Goal: Task Accomplishment & Management: Manage account settings

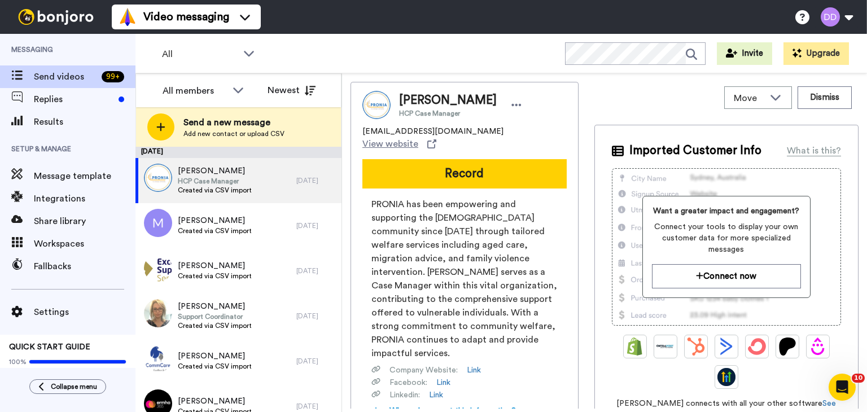
click at [474, 62] on div "All WORKSPACES View all All Default Task List Lead Conversion Source Kids + Add…" at bounding box center [502, 54] width 732 height 40
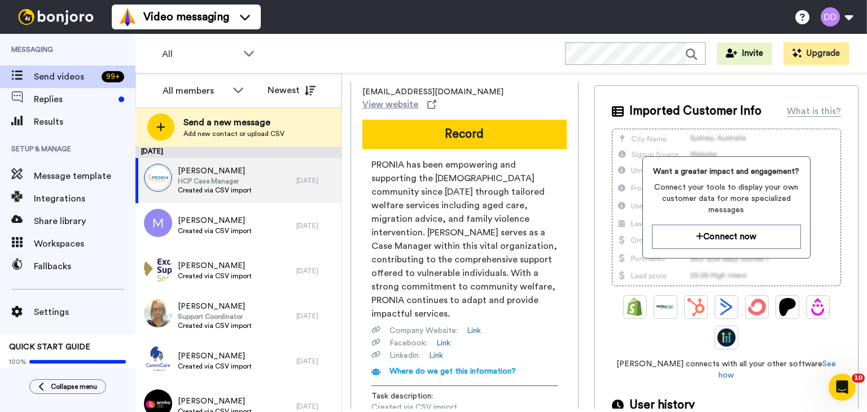
scroll to position [75, 0]
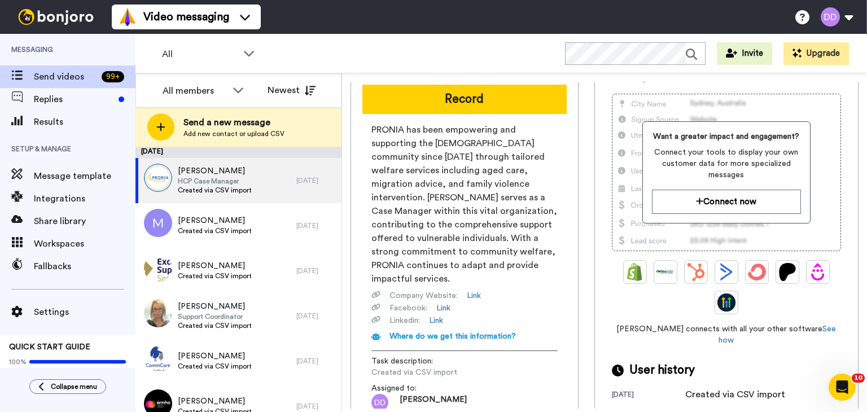
drag, startPoint x: 757, startPoint y: 86, endPoint x: 477, endPoint y: 1, distance: 292.9
click at [757, 86] on div "Imported Customer Info What is this? Want a greater impact and engagement? Conn…" at bounding box center [727, 234] width 264 height 369
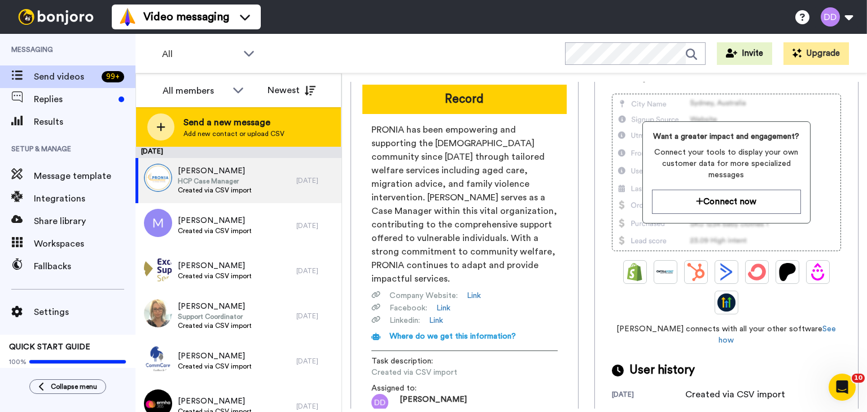
click at [199, 130] on span "Add new contact or upload CSV" at bounding box center [233, 133] width 101 height 9
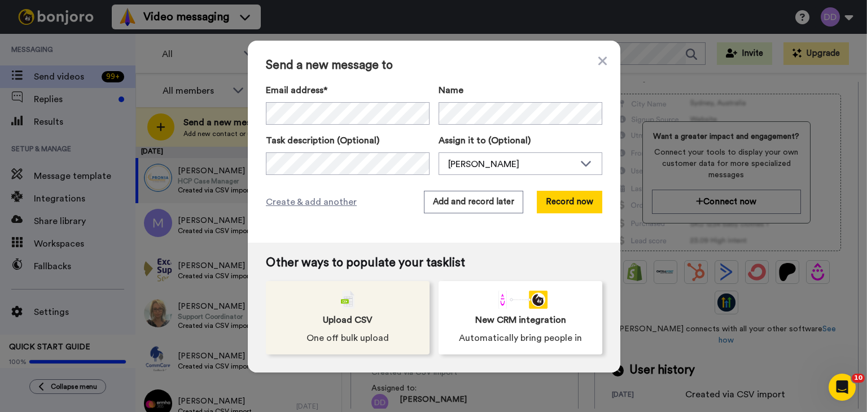
click at [365, 313] on span "Upload CSV" at bounding box center [348, 320] width 50 height 14
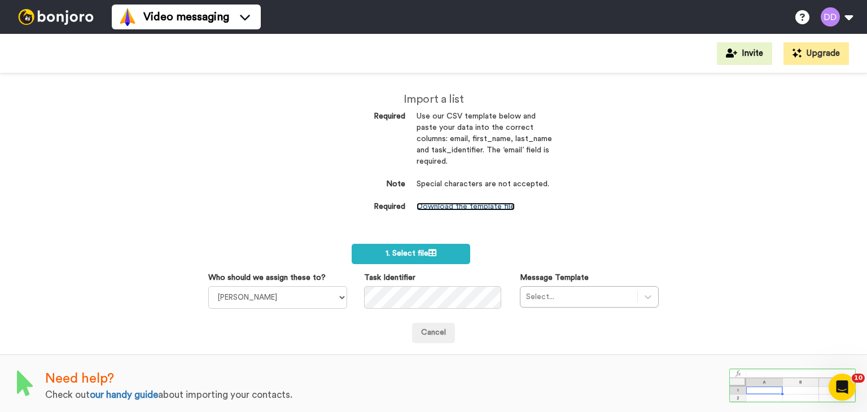
click at [449, 207] on link "Download the template file" at bounding box center [466, 207] width 98 height 8
click at [318, 301] on select "[PERSON_NAME]" at bounding box center [277, 297] width 139 height 23
click at [547, 304] on div "Select..." at bounding box center [589, 296] width 139 height 21
click at [545, 295] on div "Select..." at bounding box center [589, 296] width 139 height 21
click at [514, 331] on div "Cancel" at bounding box center [433, 333] width 451 height 20
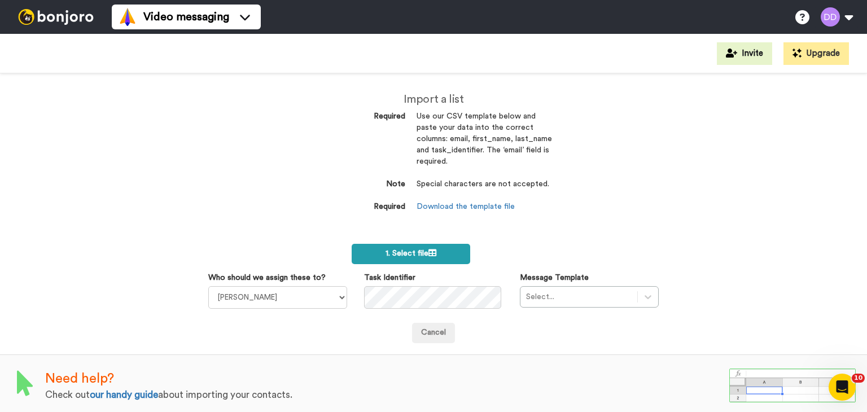
click at [431, 255] on icon at bounding box center [433, 253] width 8 height 8
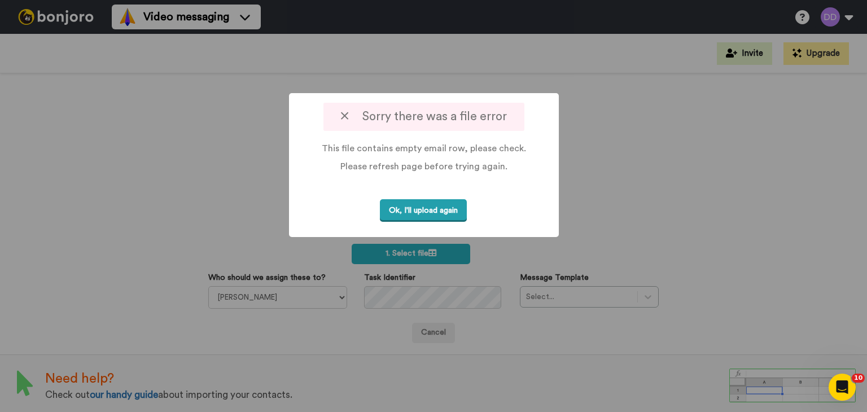
click at [431, 205] on button "Ok, I'll upload again" at bounding box center [423, 210] width 87 height 23
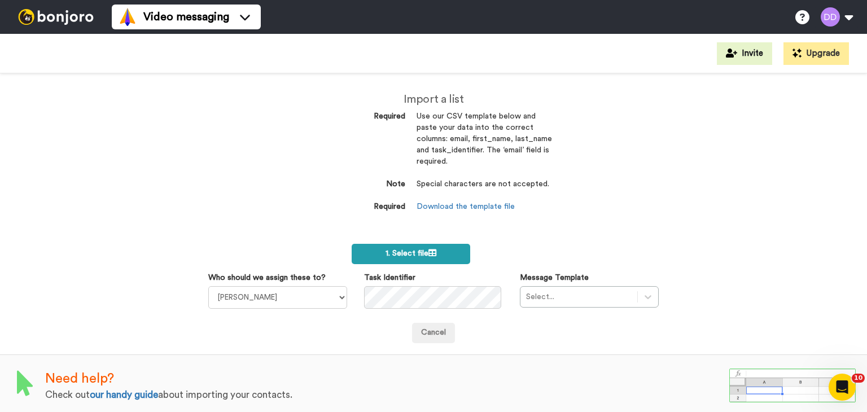
click at [436, 257] on label "1. Select file" at bounding box center [411, 254] width 118 height 20
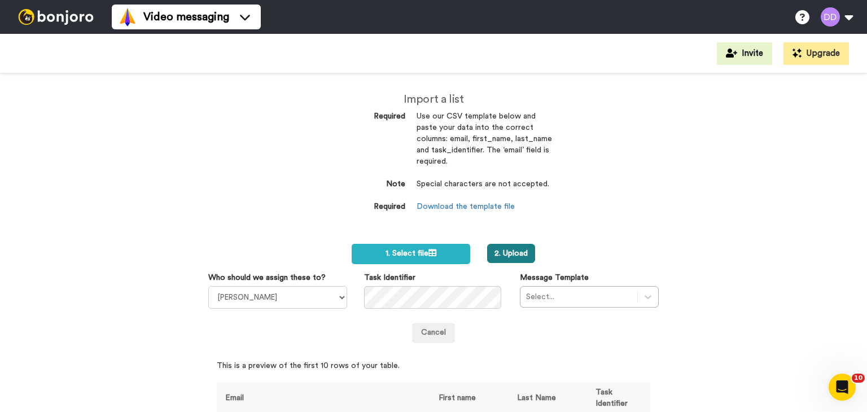
click at [507, 258] on button "2. Upload" at bounding box center [511, 253] width 48 height 19
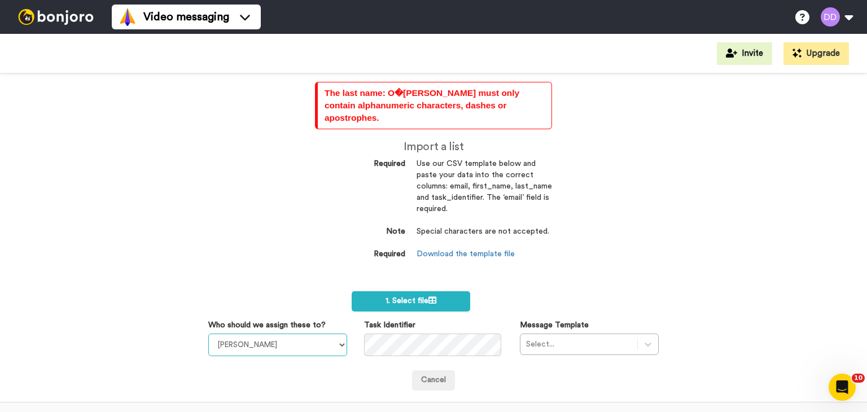
click at [244, 335] on select "[PERSON_NAME]" at bounding box center [277, 345] width 139 height 23
click at [261, 255] on div "The last name: O�[PERSON_NAME] must only contain alphanumeric characters, dashe…" at bounding box center [433, 242] width 867 height 339
click at [403, 297] on span "1. Select file" at bounding box center [411, 301] width 51 height 8
click at [646, 236] on div "The last name: O�[PERSON_NAME] must only contain alphanumeric characters, dashe…" at bounding box center [433, 242] width 867 height 339
click at [583, 159] on div "The last name: O�[PERSON_NAME] must only contain alphanumeric characters, dashe…" at bounding box center [433, 242] width 867 height 339
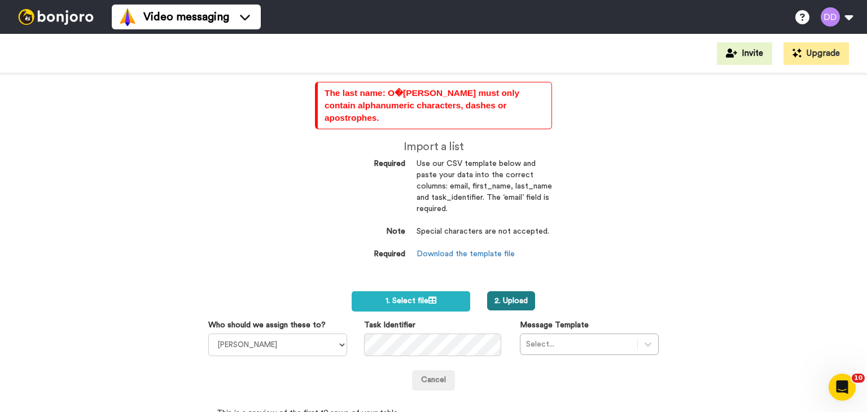
click at [515, 291] on button "2. Upload" at bounding box center [511, 300] width 48 height 19
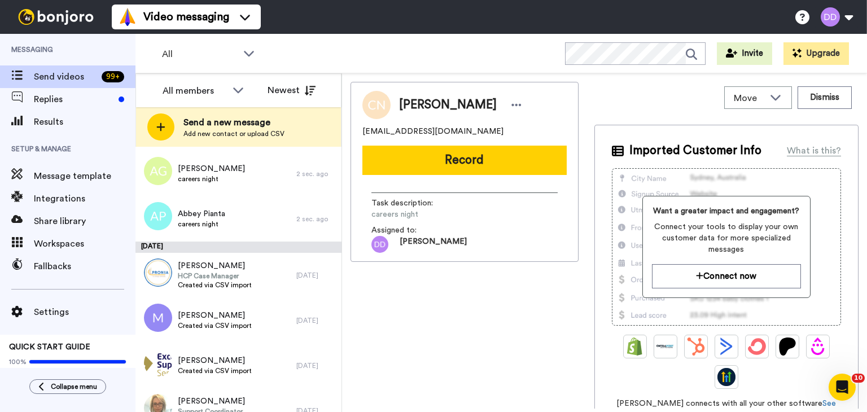
scroll to position [169, 0]
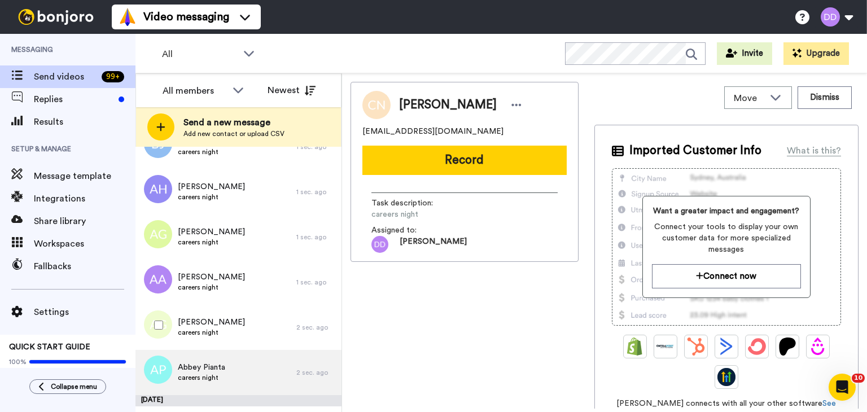
click at [228, 362] on div "Abbey Pianta careers night" at bounding box center [216, 372] width 161 height 45
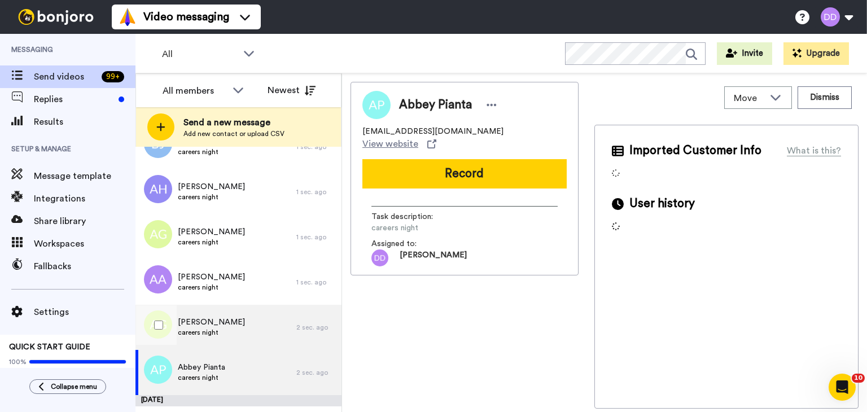
click at [226, 319] on span "Alexandra Grieve" at bounding box center [211, 322] width 67 height 11
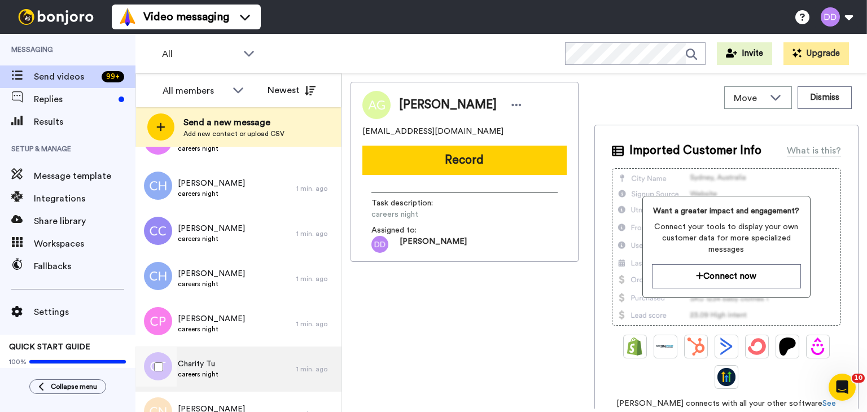
scroll to position [2682, 0]
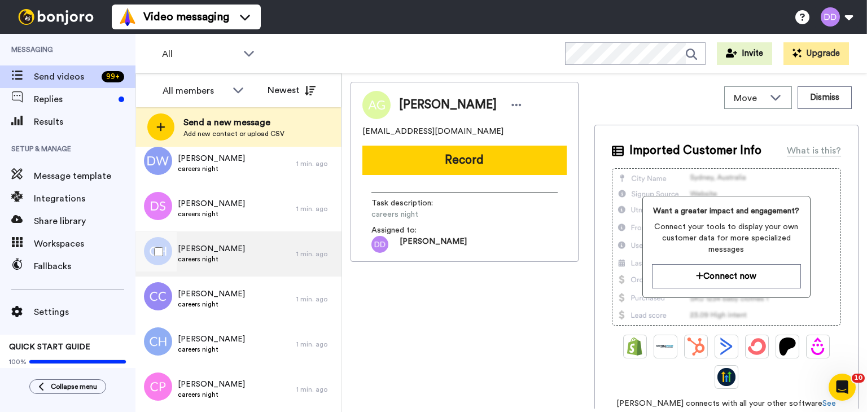
click at [266, 263] on div "Cian Hellier careers night" at bounding box center [216, 253] width 161 height 45
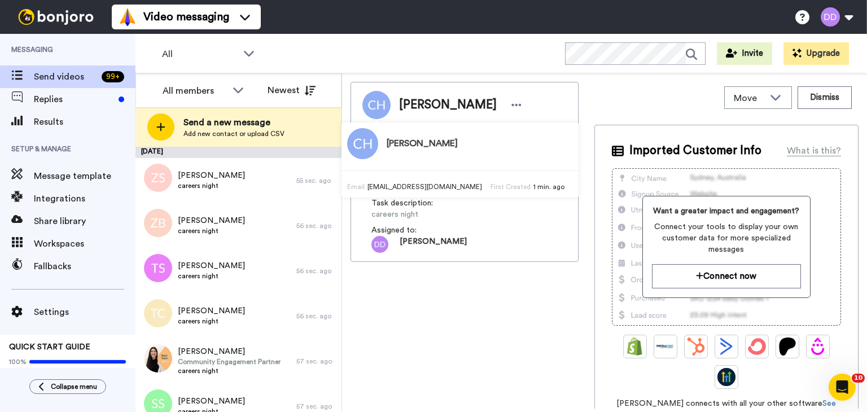
click at [472, 334] on div "Cian Hellier helliercian@gmail.com Record Task description : careers night Assi…" at bounding box center [465, 245] width 228 height 327
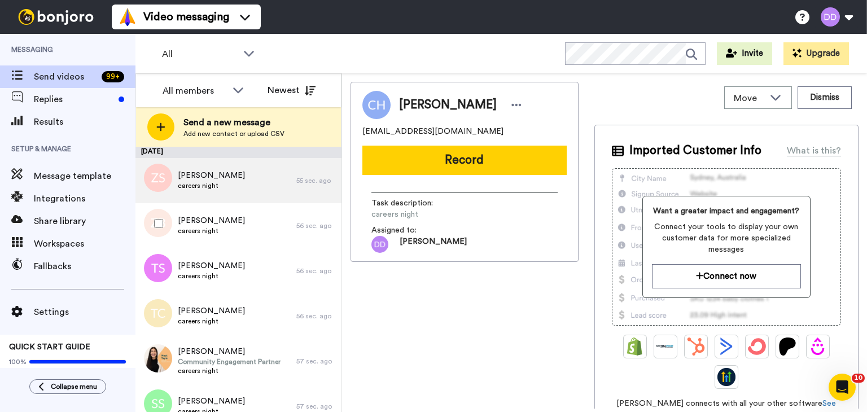
click at [239, 194] on div "Zheke Sinclair careers night" at bounding box center [216, 180] width 161 height 45
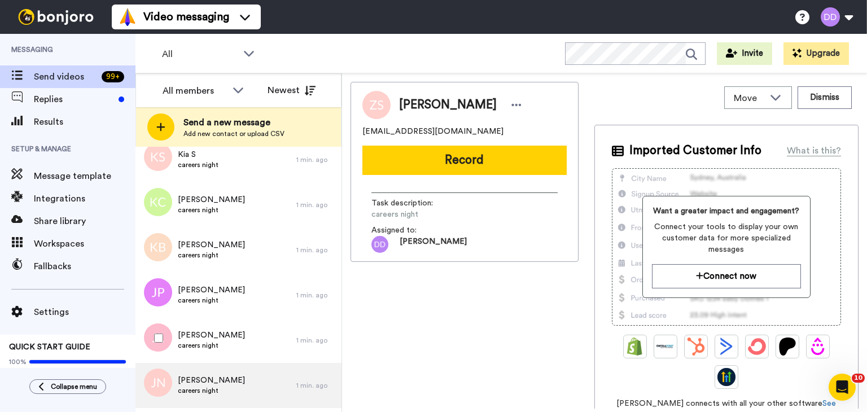
scroll to position [1920, 0]
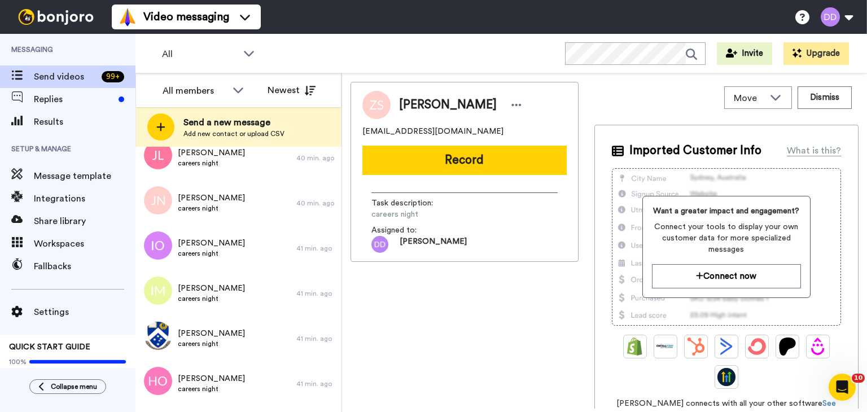
drag, startPoint x: 748, startPoint y: 23, endPoint x: 682, endPoint y: 169, distance: 160.2
click at [748, 23] on div "Video messaging Switch to Video messaging Testimonials Try me for free! Setting…" at bounding box center [489, 17] width 755 height 34
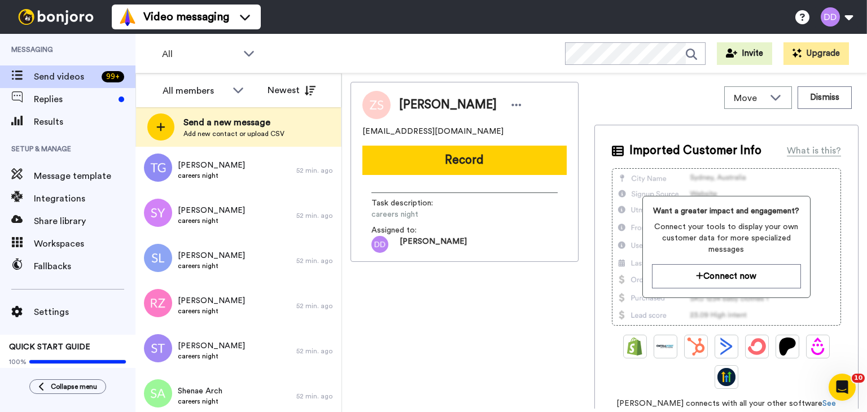
scroll to position [0, 0]
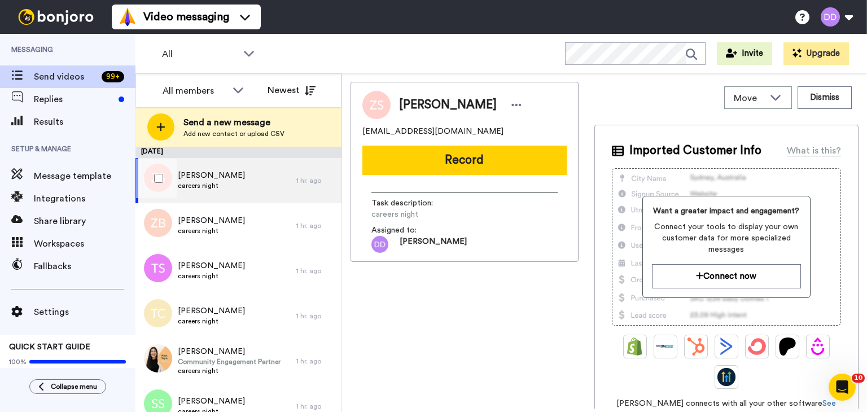
click at [301, 177] on div "1 hr. ago" at bounding box center [316, 180] width 40 height 9
click at [771, 98] on icon at bounding box center [776, 96] width 14 height 11
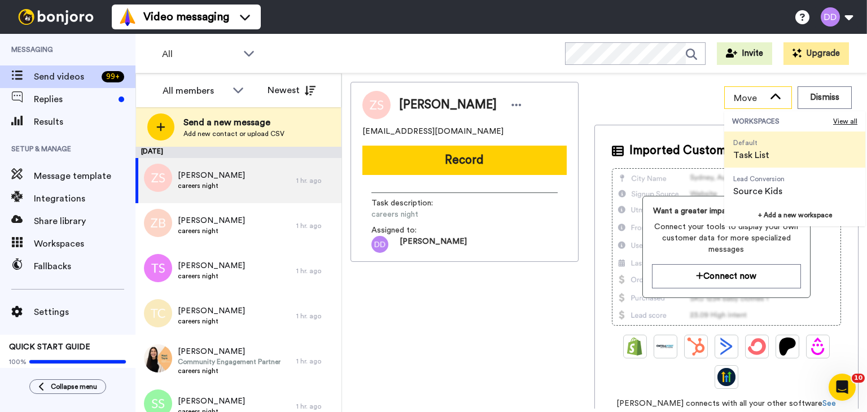
click at [771, 98] on icon at bounding box center [776, 97] width 10 height 6
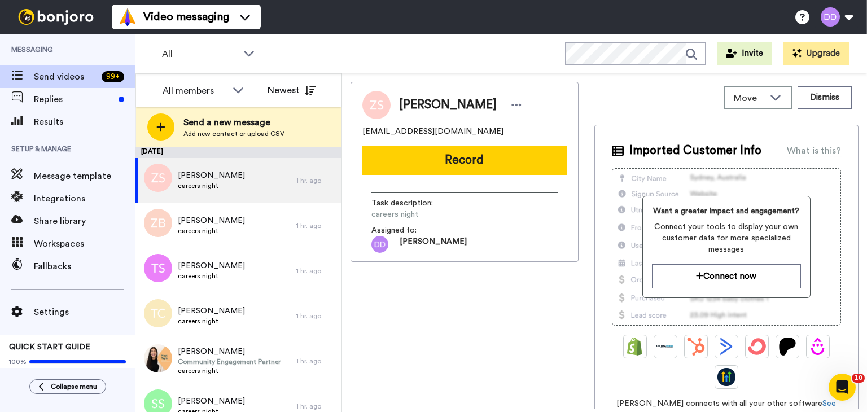
click at [522, 339] on div "Zheke Sinclair zheke.l.s@hotmail.com Record Task description : careers night As…" at bounding box center [465, 245] width 228 height 327
click at [508, 105] on div at bounding box center [516, 105] width 17 height 17
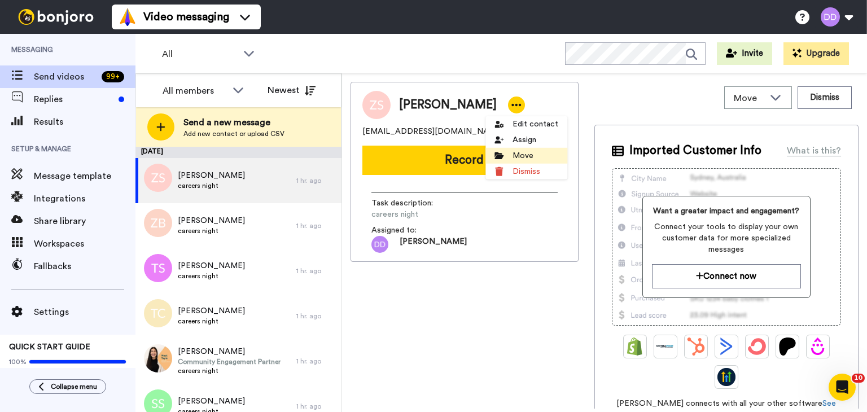
click at [497, 150] on li "Move" at bounding box center [527, 156] width 82 height 16
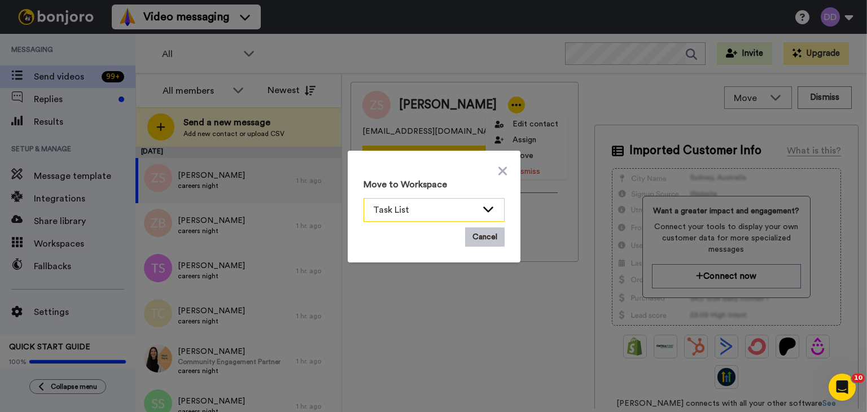
click at [488, 211] on icon at bounding box center [489, 208] width 14 height 11
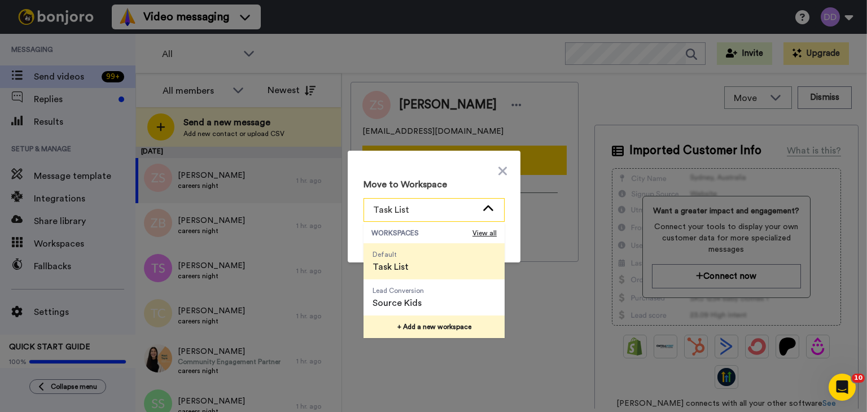
click at [438, 324] on button "+ Add a new workspace" at bounding box center [434, 327] width 141 height 23
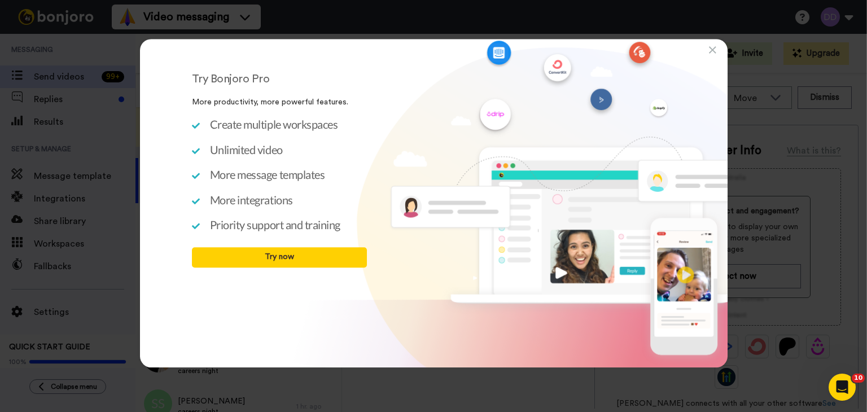
click at [716, 51] on div "Try Bonjoro Pro More productivity, more powerful features. Create multiple work…" at bounding box center [434, 203] width 588 height 329
click at [707, 55] on div "Try Bonjoro Pro More productivity, more powerful features. Create multiple work…" at bounding box center [434, 203] width 588 height 329
click at [713, 49] on icon at bounding box center [712, 50] width 7 height 11
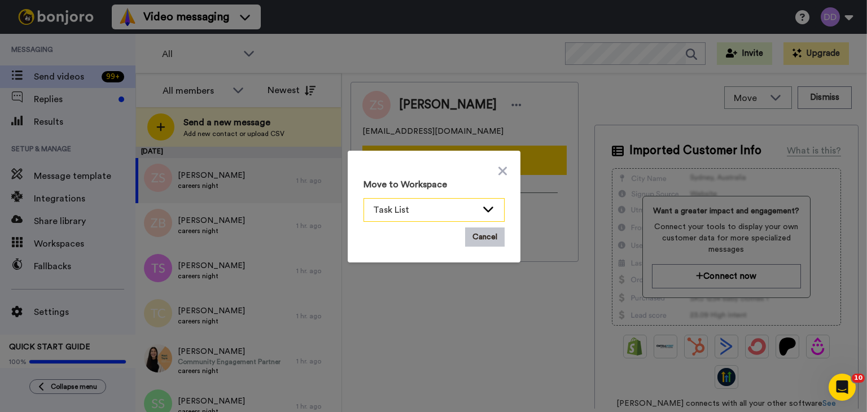
click at [449, 211] on span "Task List" at bounding box center [425, 210] width 104 height 14
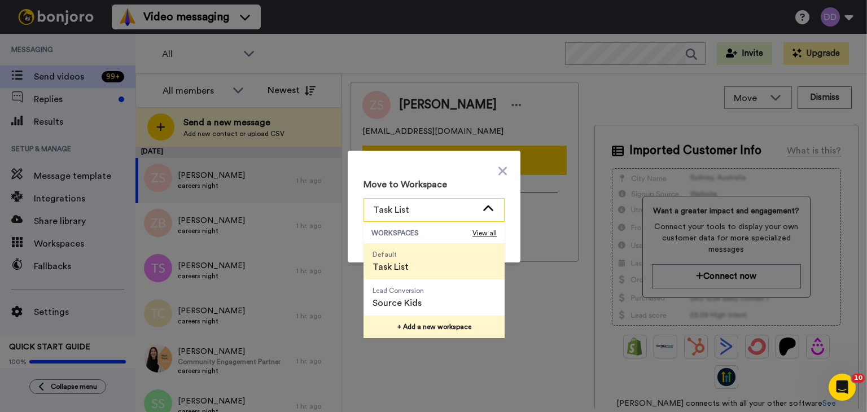
click at [418, 324] on button "+ Add a new workspace" at bounding box center [434, 327] width 141 height 23
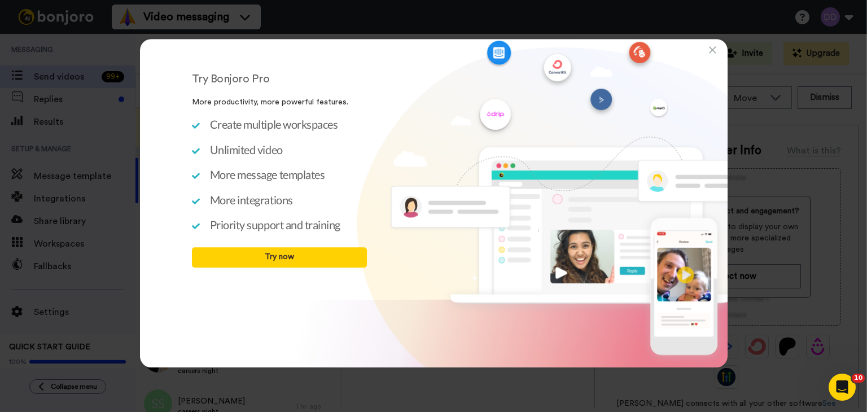
click at [491, 366] on div "Try Bonjoro Pro More productivity, more powerful features. Create multiple work…" at bounding box center [434, 203] width 588 height 329
click at [711, 45] on icon at bounding box center [712, 50] width 7 height 11
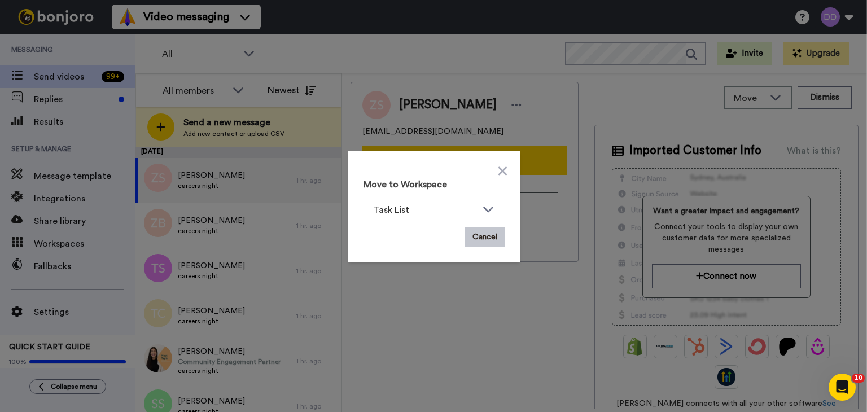
click at [409, 337] on div "Move to Workspace Task List WORKSPACES View all Default Task List Lead Conversi…" at bounding box center [433, 206] width 867 height 412
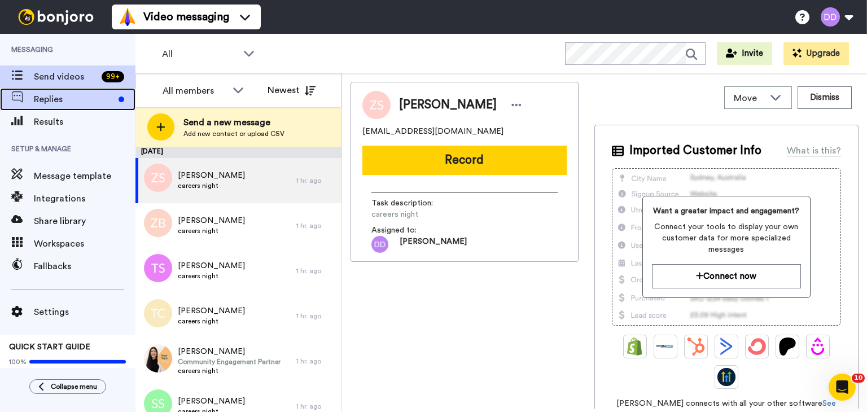
click at [61, 99] on span "Replies" at bounding box center [74, 100] width 80 height 14
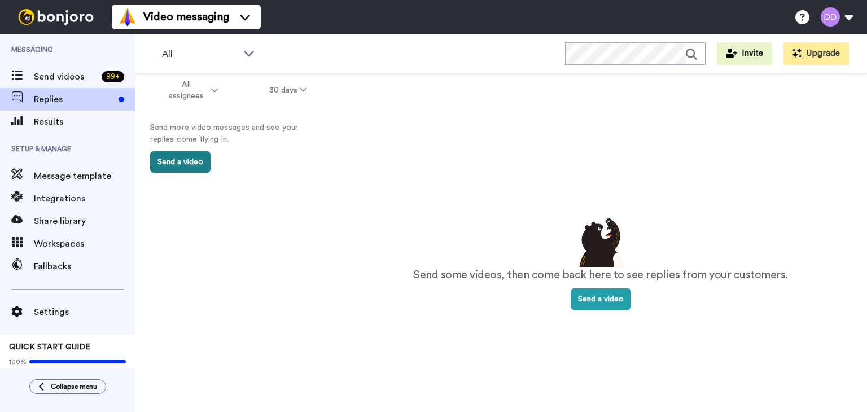
click at [195, 160] on button "Send a video" at bounding box center [180, 161] width 60 height 21
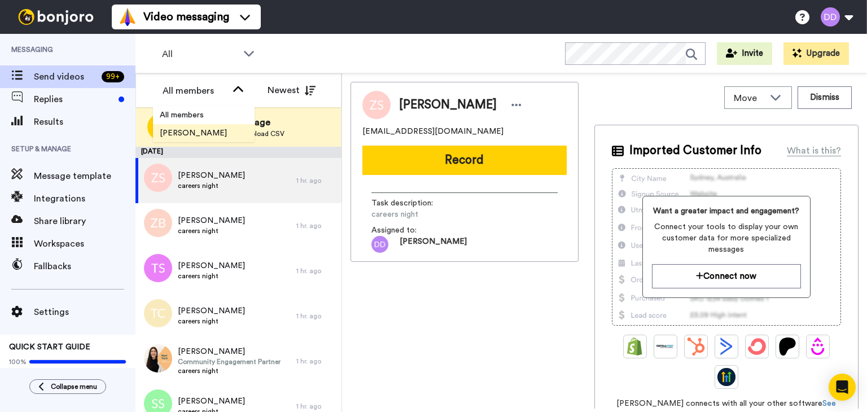
click at [215, 130] on li "David Dinca" at bounding box center [204, 133] width 102 height 18
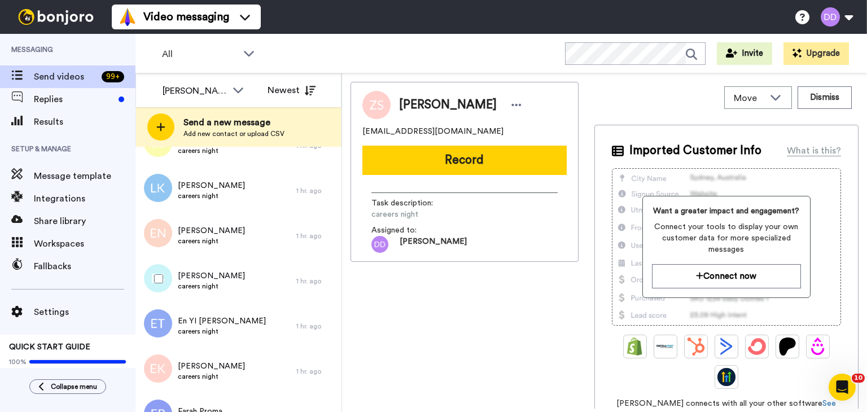
scroll to position [2004, 0]
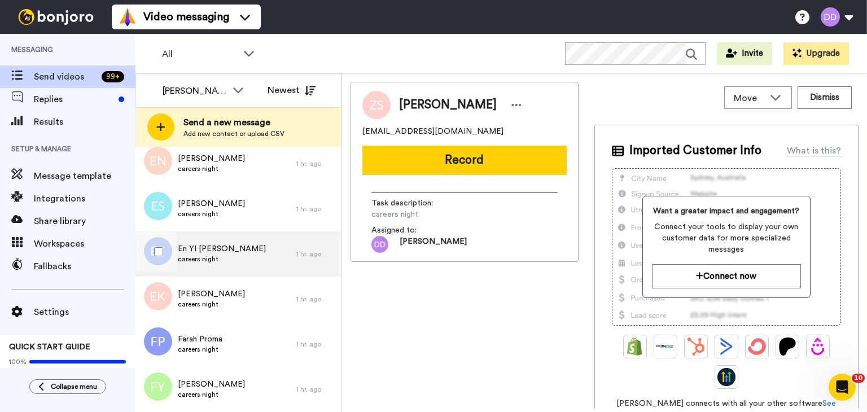
click at [239, 247] on span "En YI Charisse Teo" at bounding box center [222, 248] width 88 height 11
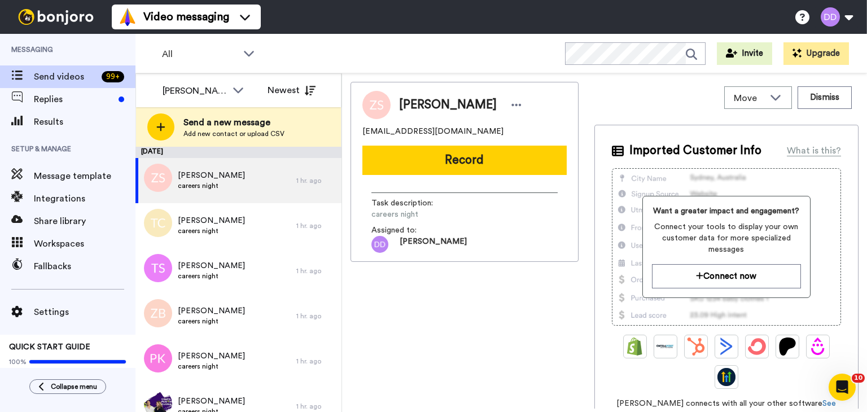
click at [492, 114] on div "[PERSON_NAME]" at bounding box center [464, 105] width 204 height 28
click at [512, 108] on icon at bounding box center [517, 104] width 10 height 11
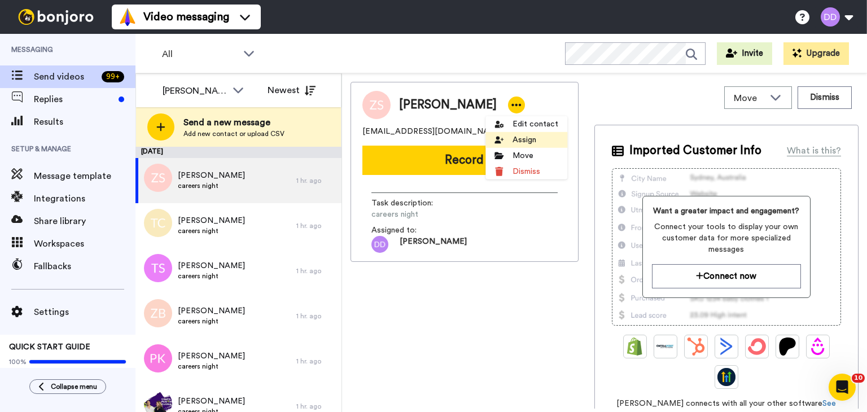
click at [524, 134] on li "Assign" at bounding box center [527, 140] width 82 height 16
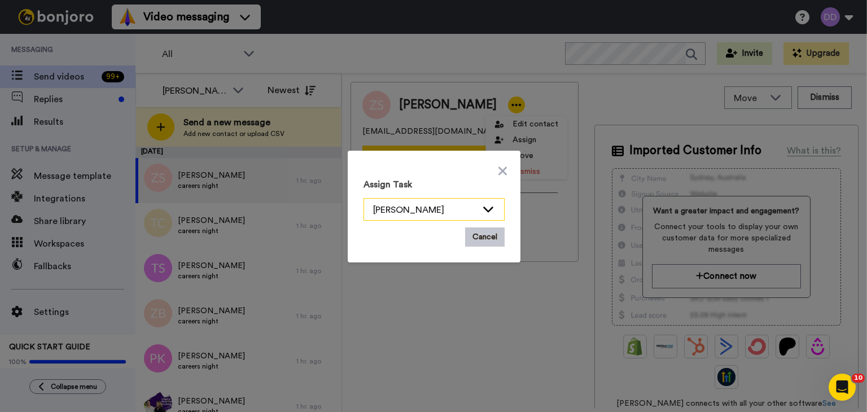
click at [488, 210] on icon at bounding box center [489, 208] width 14 height 11
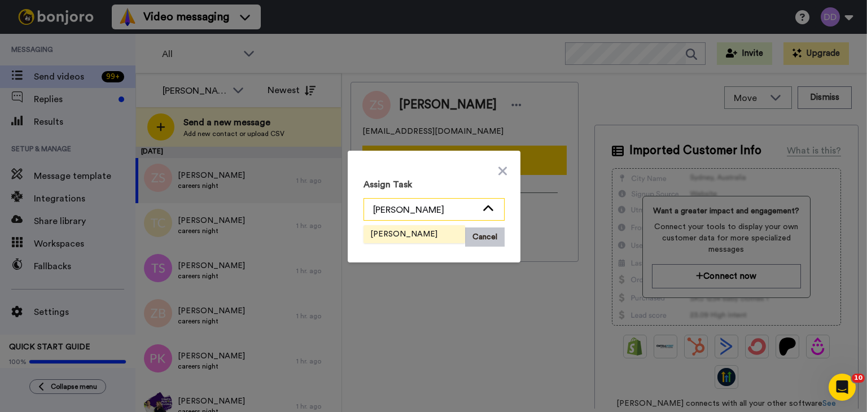
click at [488, 210] on icon at bounding box center [488, 209] width 10 height 6
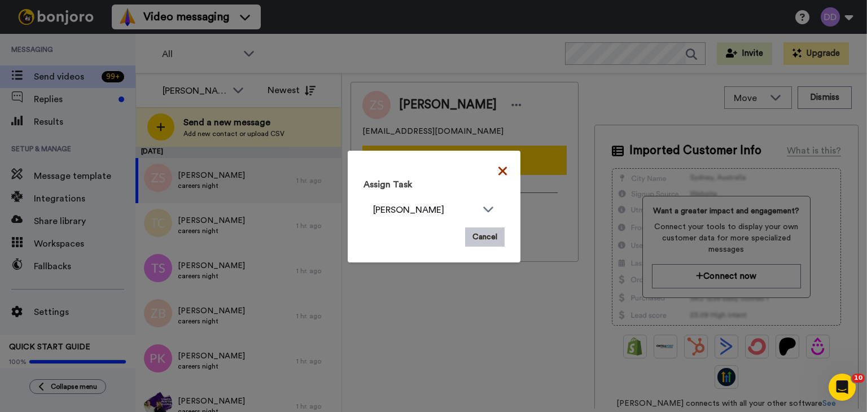
click at [499, 169] on icon at bounding box center [503, 171] width 8 height 8
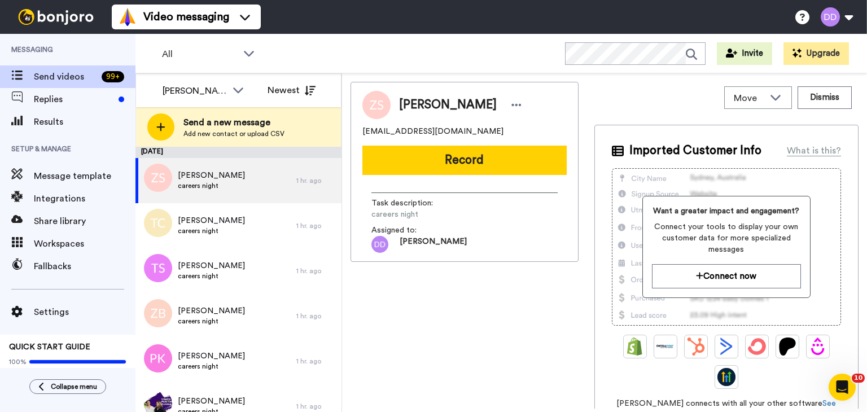
click at [431, 289] on div "Zheke Sinclair zheke.l.s@hotmail.com Record Task description : careers night As…" at bounding box center [465, 245] width 228 height 327
click at [50, 100] on span "Replies" at bounding box center [74, 100] width 80 height 14
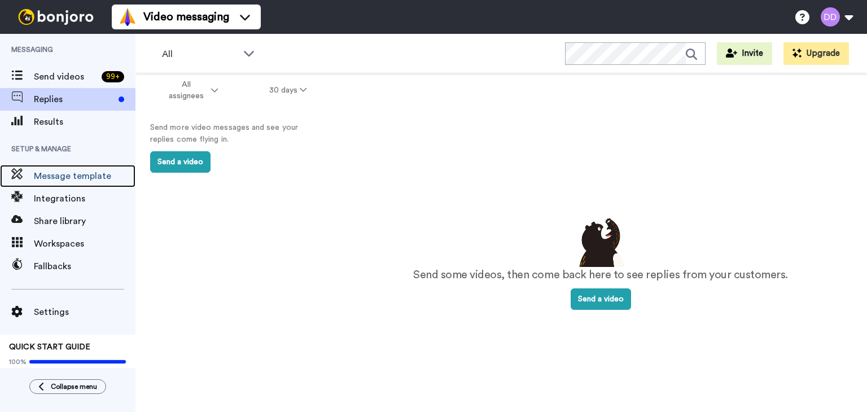
click at [88, 175] on span "Message template" at bounding box center [85, 176] width 102 height 14
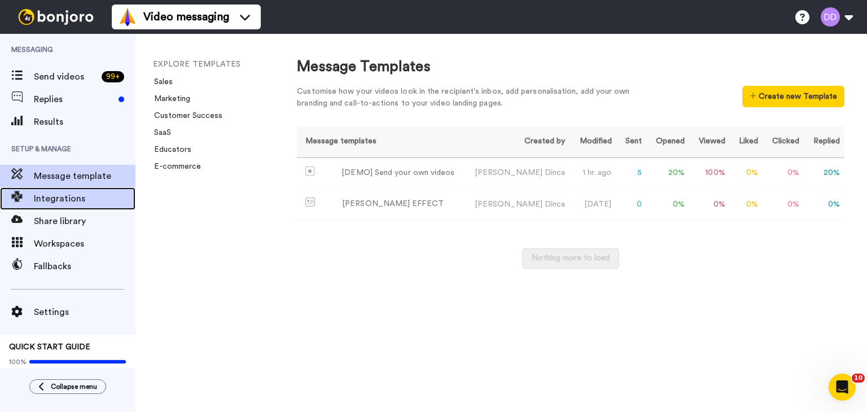
click at [75, 197] on span "Integrations" at bounding box center [85, 199] width 102 height 14
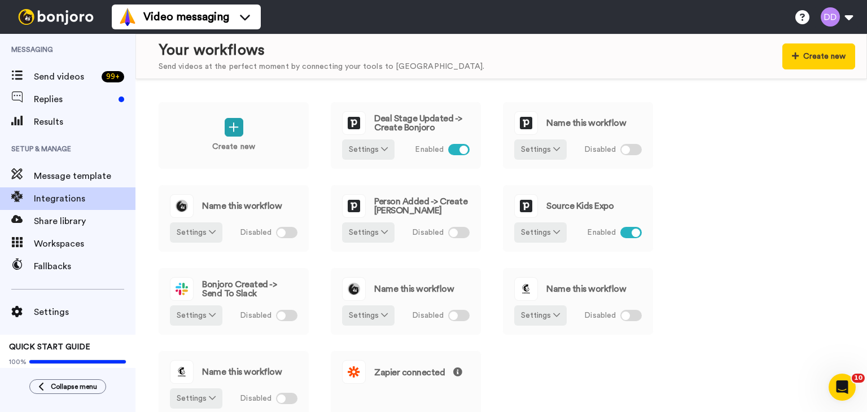
scroll to position [5, 0]
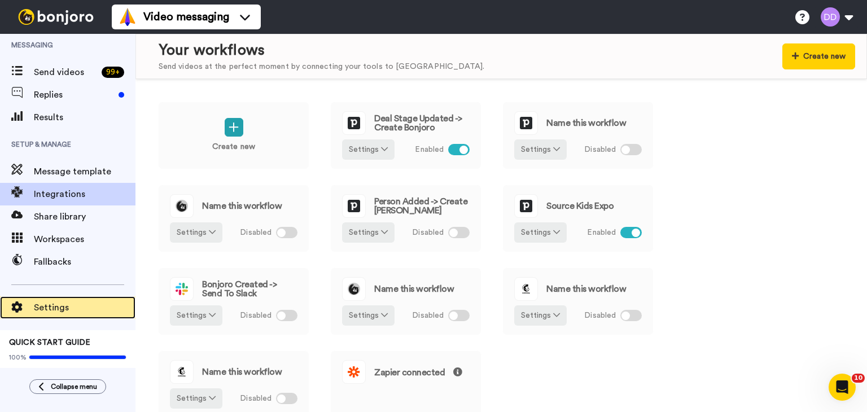
click at [74, 310] on span "Settings" at bounding box center [85, 308] width 102 height 14
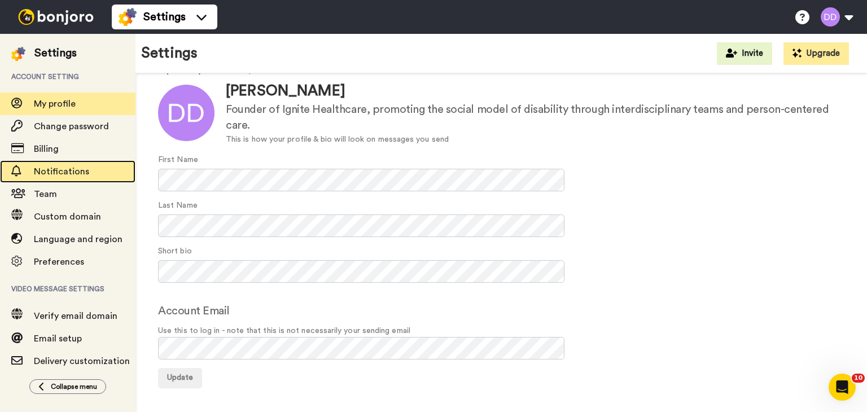
click at [47, 179] on div "Notifications" at bounding box center [68, 171] width 136 height 23
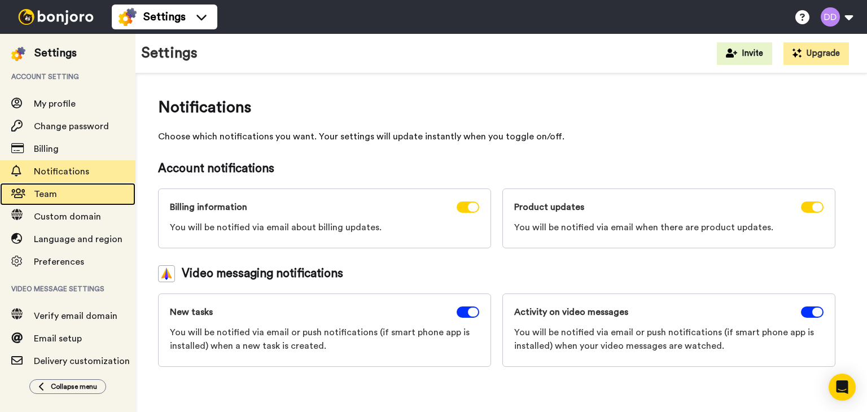
click at [81, 193] on span "Team" at bounding box center [85, 194] width 102 height 14
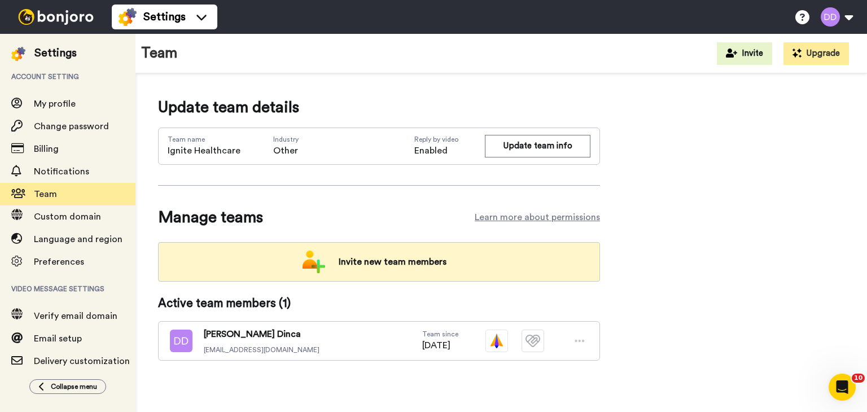
click at [369, 265] on span "Invite new team members" at bounding box center [393, 262] width 126 height 23
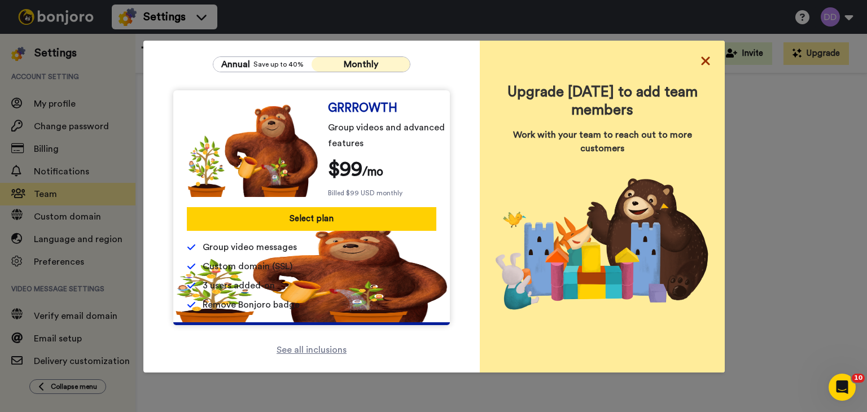
click at [700, 57] on icon at bounding box center [705, 61] width 11 height 14
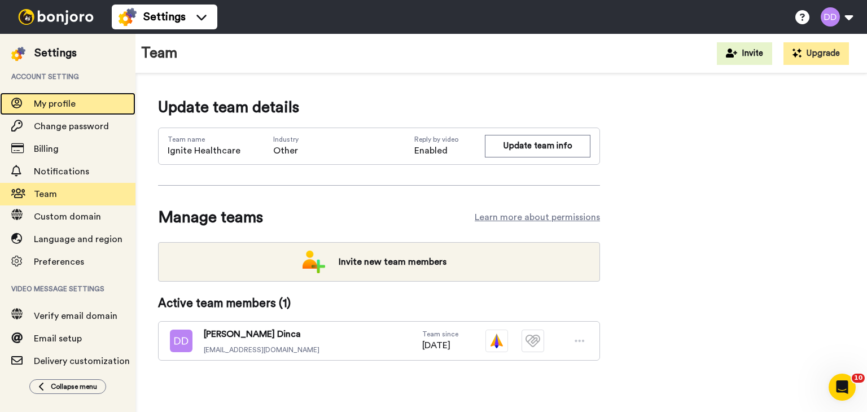
click at [63, 100] on span "My profile" at bounding box center [55, 103] width 42 height 9
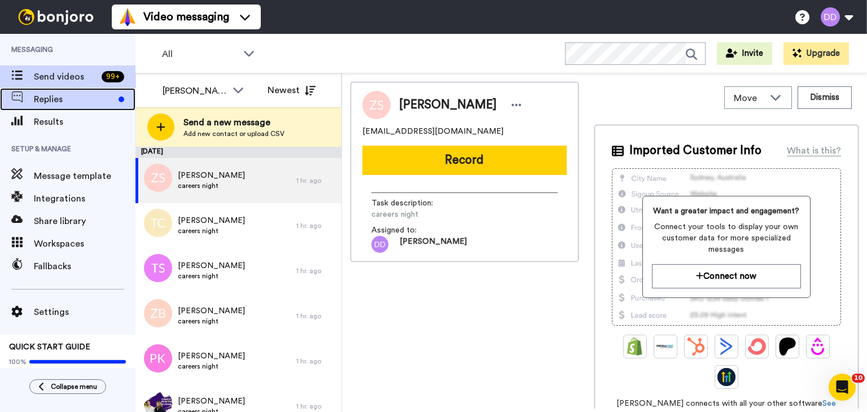
click at [64, 95] on span "Replies" at bounding box center [74, 100] width 80 height 14
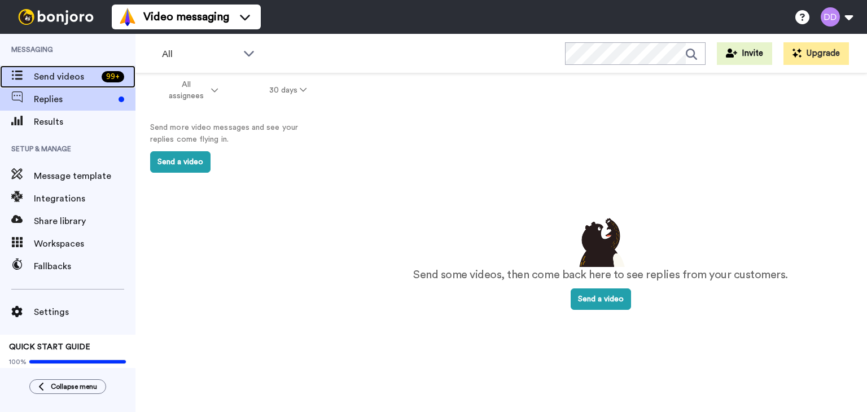
click at [66, 77] on span "Send videos" at bounding box center [65, 77] width 63 height 14
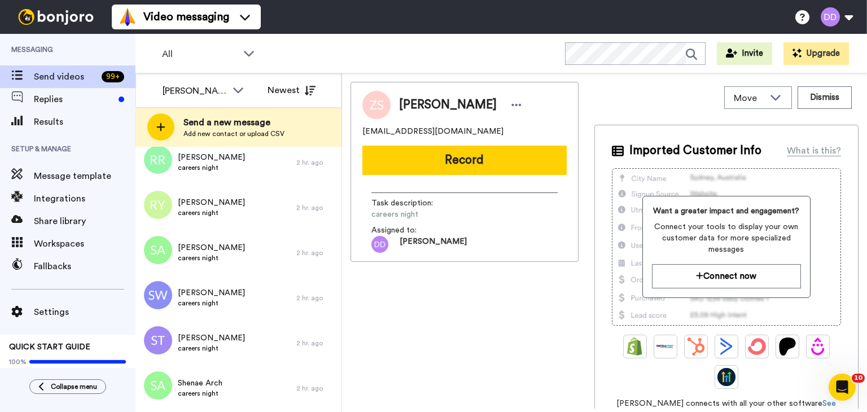
scroll to position [345, 0]
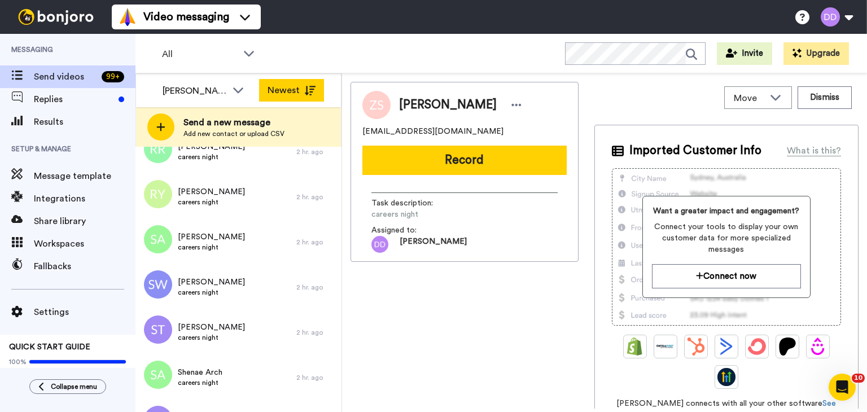
click at [300, 93] on button "Newest" at bounding box center [291, 90] width 65 height 23
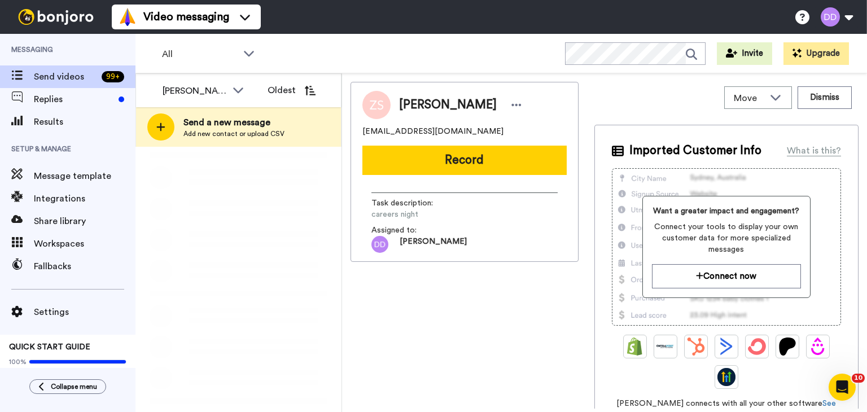
scroll to position [0, 0]
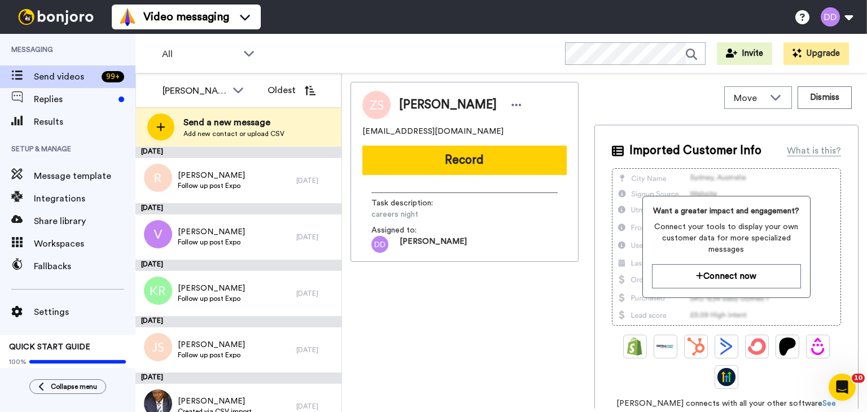
click at [300, 93] on button "Oldest" at bounding box center [291, 90] width 65 height 23
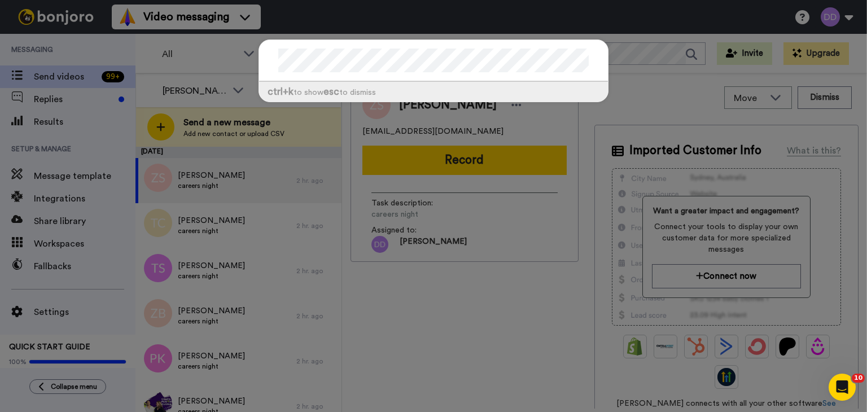
click at [464, 264] on div "ctrl +k to show esc to dismiss" at bounding box center [433, 206] width 867 height 412
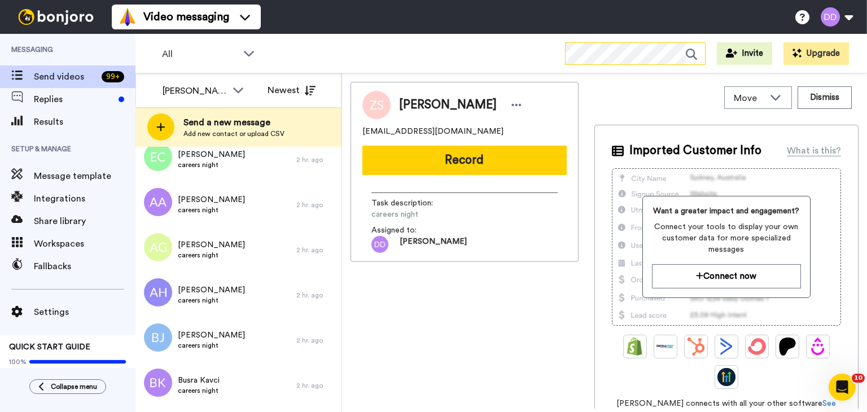
scroll to position [3134, 0]
